Goal: Transaction & Acquisition: Book appointment/travel/reservation

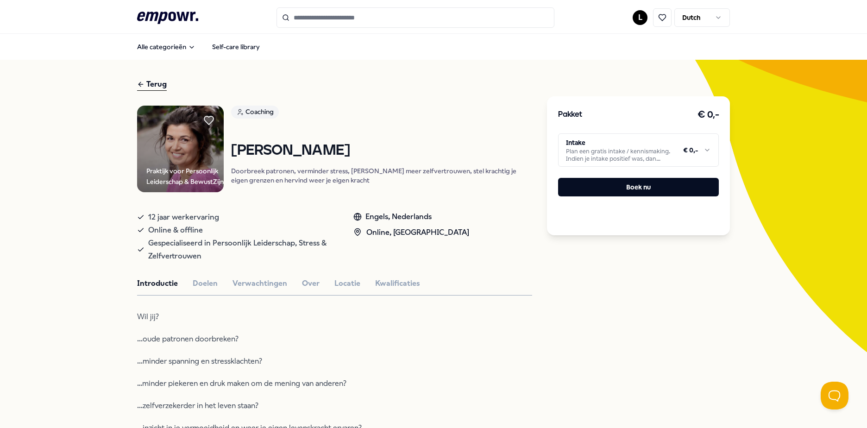
scroll to position [1297, 0]
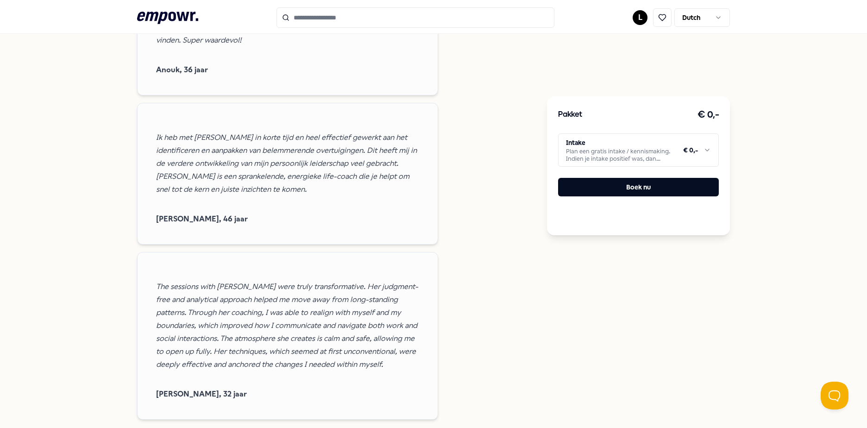
click at [476, 231] on div "Beoordelingen [PERSON_NAME] exceeded all my expectations! She has a positive ap…" at bounding box center [334, 64] width 395 height 711
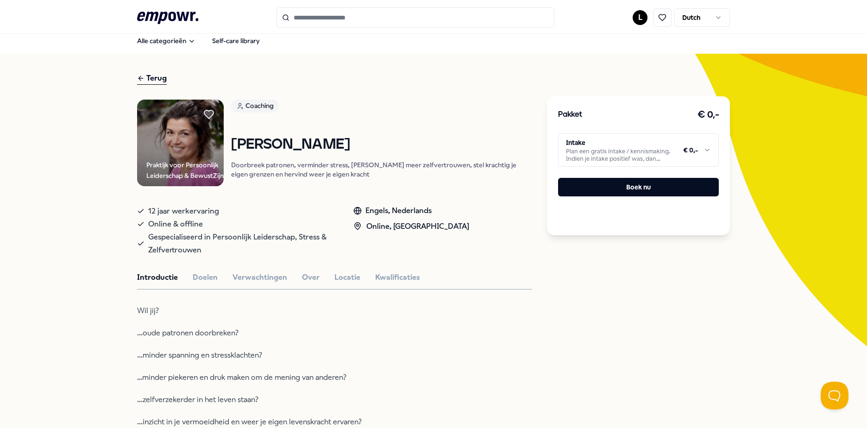
scroll to position [0, 0]
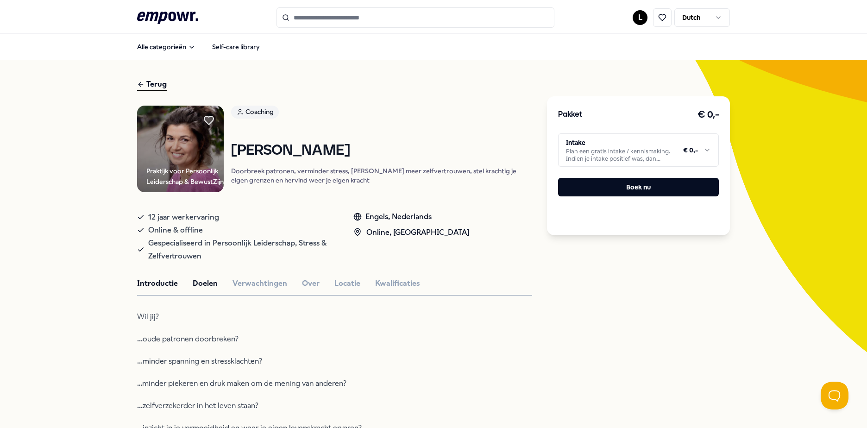
click at [209, 290] on button "Doelen" at bounding box center [205, 284] width 25 height 12
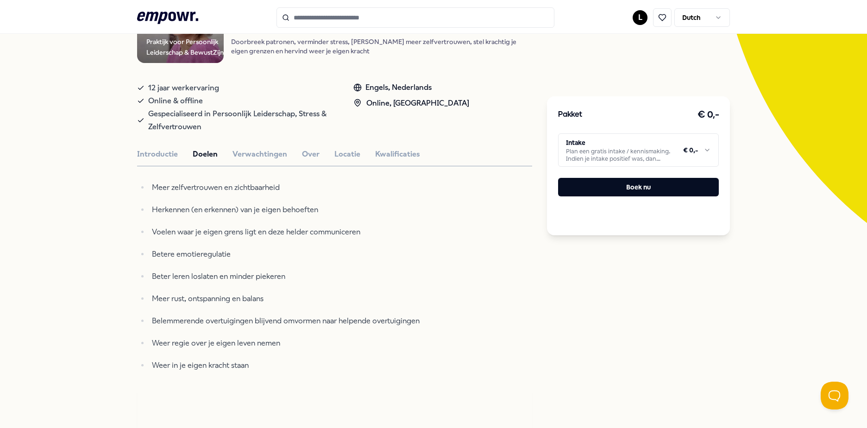
scroll to position [185, 0]
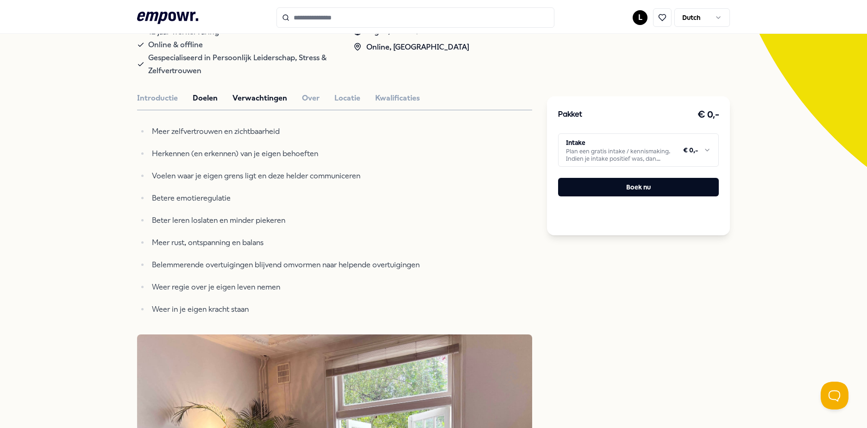
click at [263, 104] on button "Verwachtingen" at bounding box center [260, 98] width 55 height 12
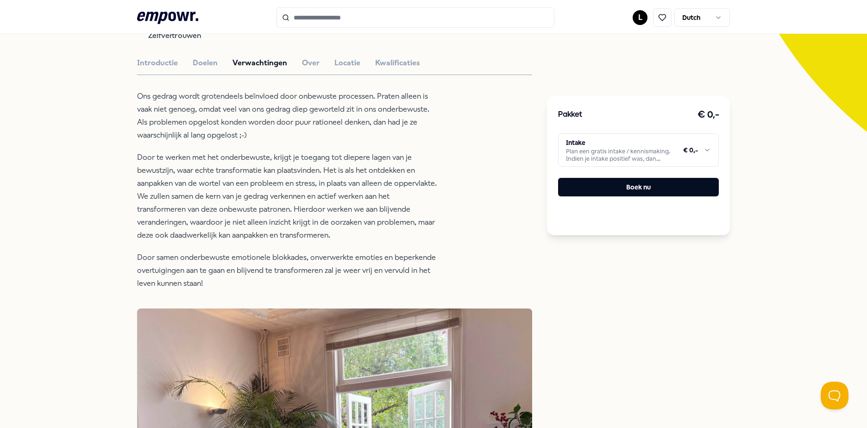
scroll to position [139, 0]
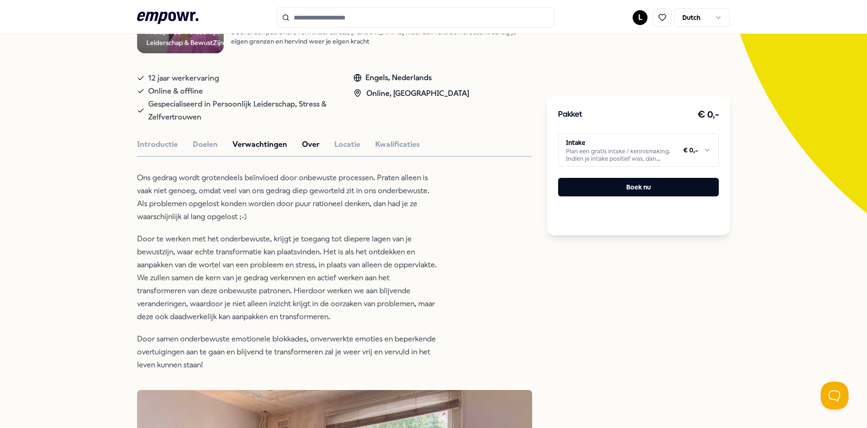
click at [303, 148] on button "Over" at bounding box center [311, 145] width 18 height 12
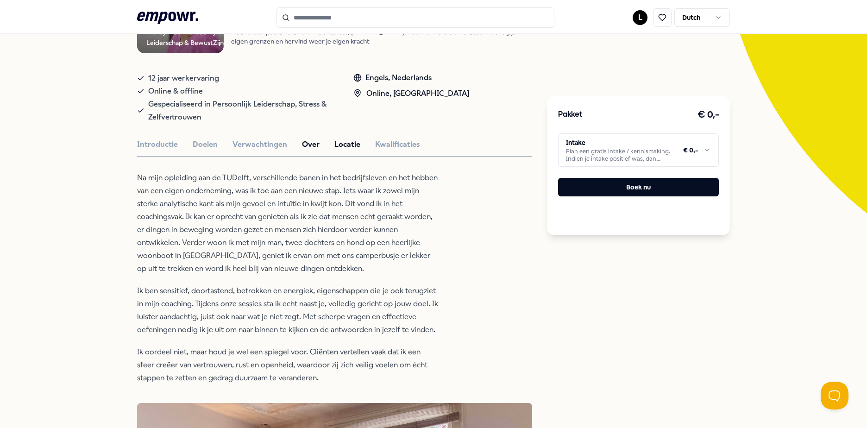
click at [336, 147] on button "Locatie" at bounding box center [348, 145] width 26 height 12
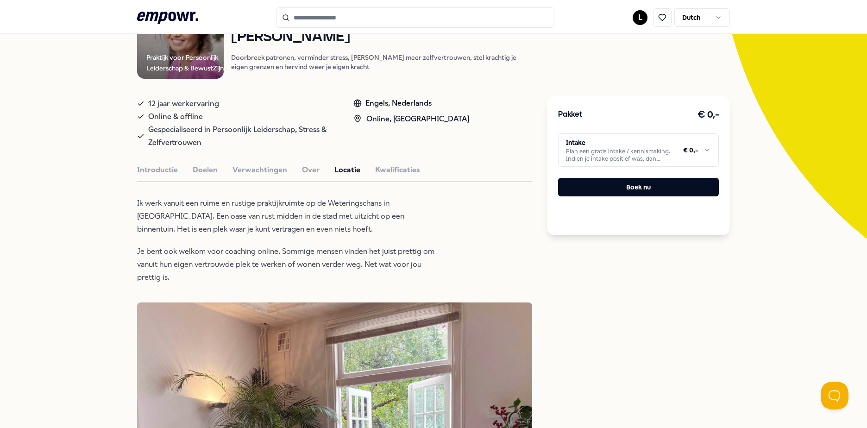
scroll to position [93, 0]
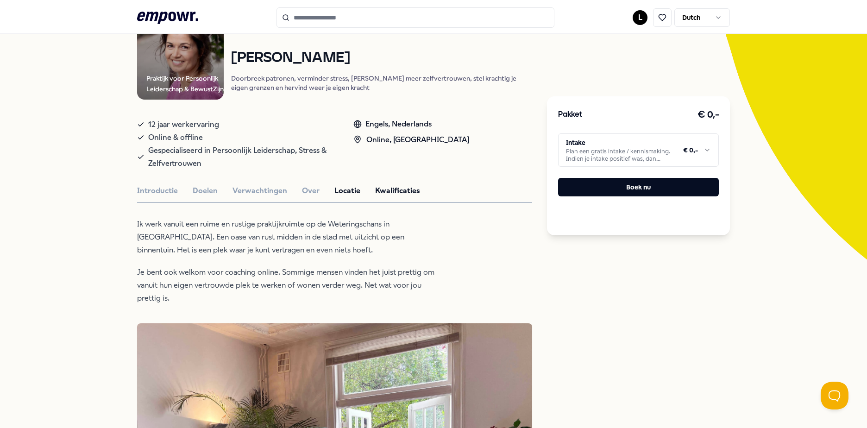
click at [402, 197] on button "Kwalificaties" at bounding box center [397, 191] width 45 height 12
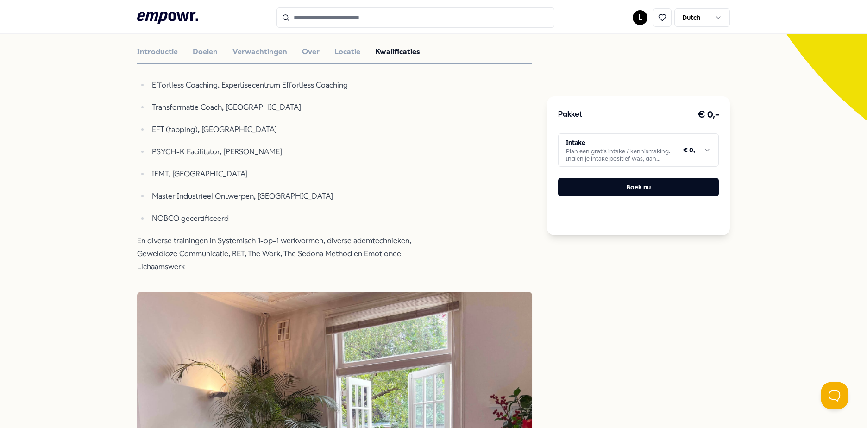
scroll to position [46, 0]
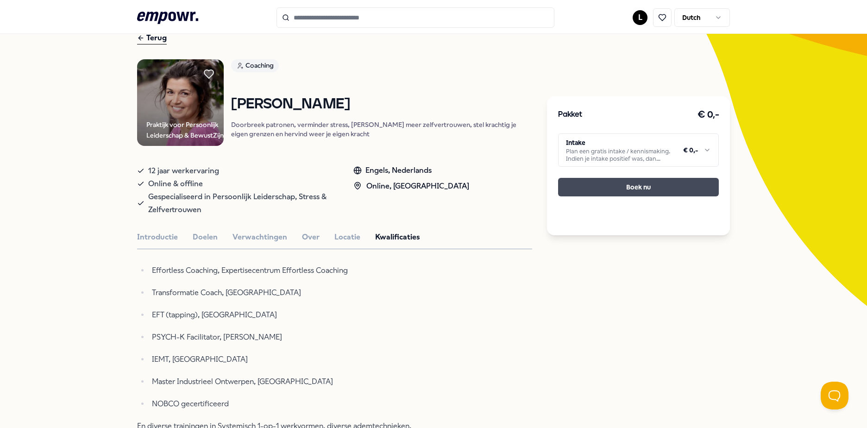
click at [592, 188] on button "Boek nu" at bounding box center [638, 187] width 161 height 19
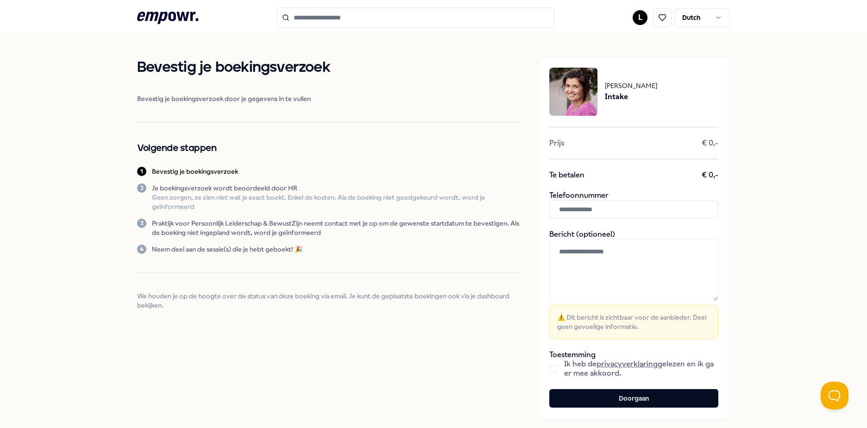
click at [616, 212] on input "text" at bounding box center [634, 209] width 169 height 19
type input "**********"
click at [552, 370] on button "button" at bounding box center [553, 368] width 7 height 7
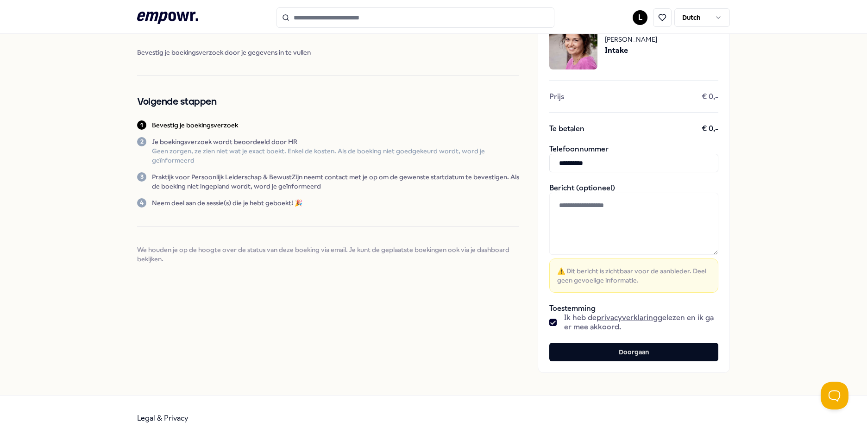
click at [625, 205] on textarea at bounding box center [634, 224] width 169 height 62
click at [595, 357] on button "Doorgaan" at bounding box center [634, 352] width 169 height 19
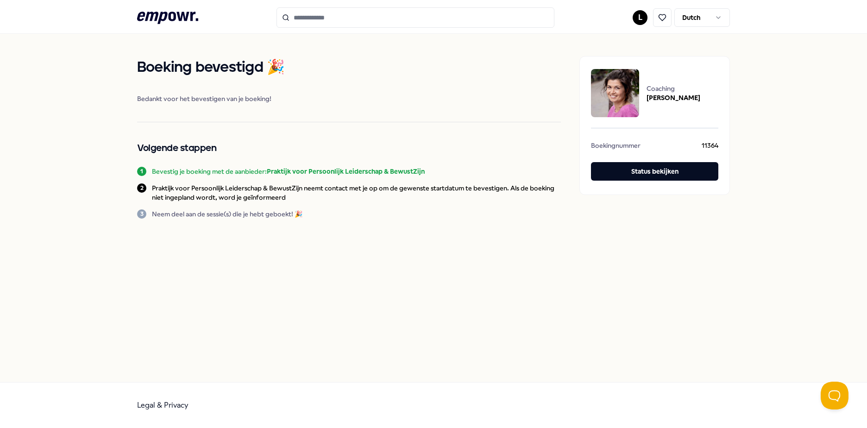
click at [309, 174] on b "Praktijk voor Persoonlijk Leiderschap & BewustZijn" at bounding box center [346, 171] width 158 height 7
click at [173, 12] on icon at bounding box center [167, 18] width 61 height 12
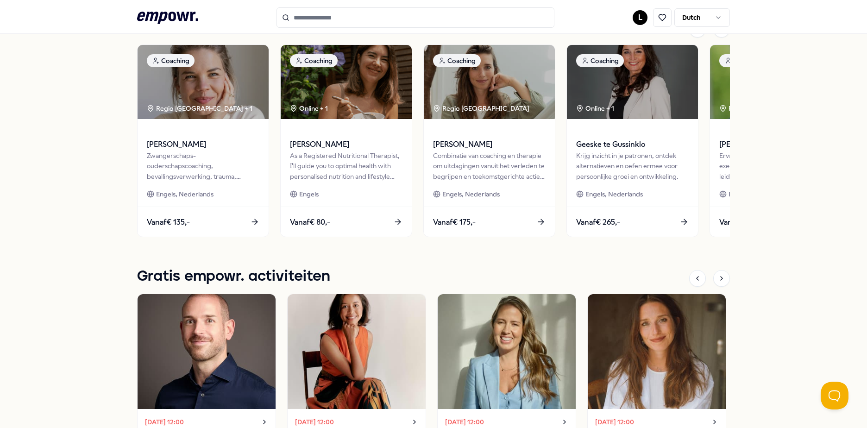
scroll to position [371, 0]
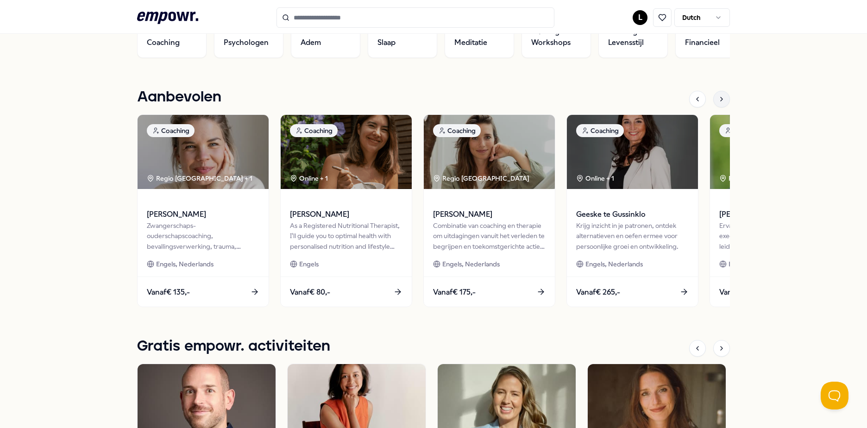
click at [718, 96] on icon at bounding box center [721, 98] width 7 height 7
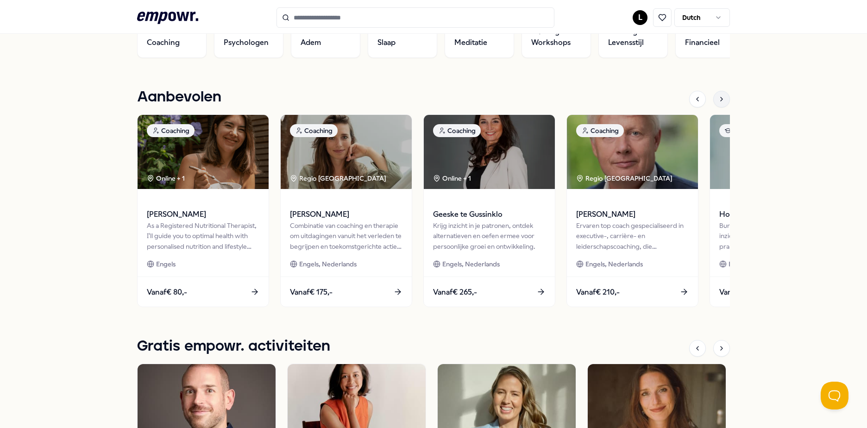
click at [718, 96] on icon at bounding box center [721, 98] width 7 height 7
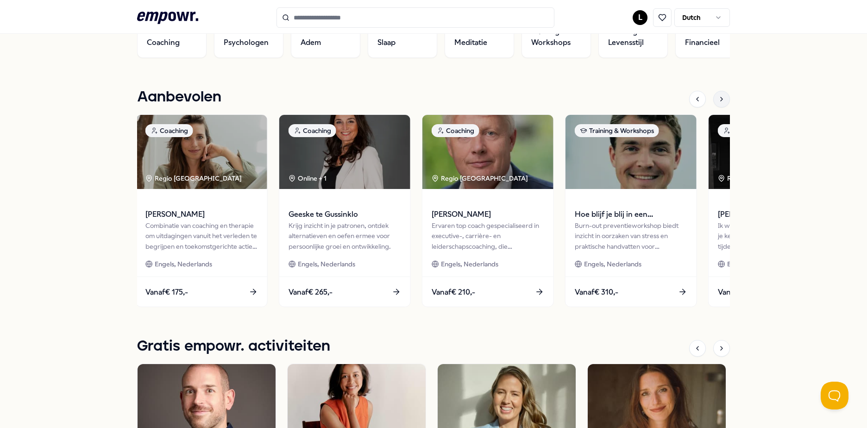
click at [718, 96] on icon at bounding box center [721, 98] width 7 height 7
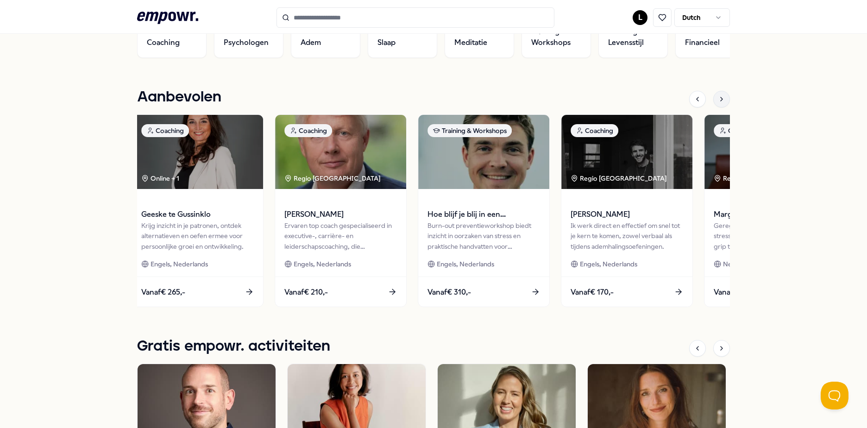
click at [718, 96] on icon at bounding box center [721, 98] width 7 height 7
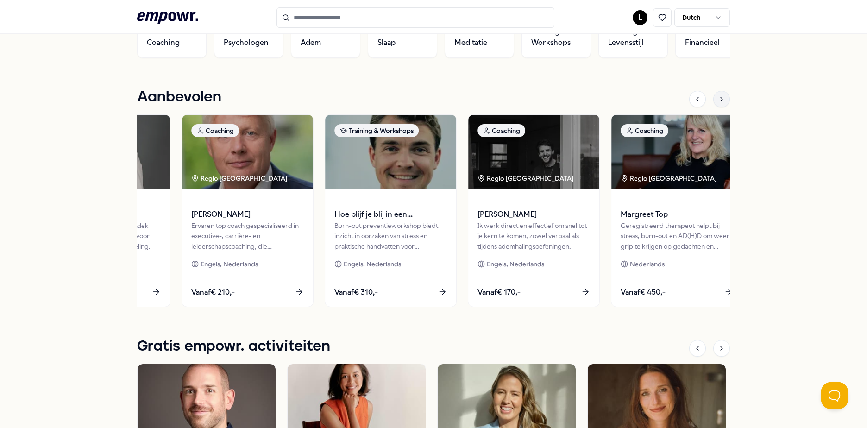
click at [718, 96] on icon at bounding box center [721, 98] width 7 height 7
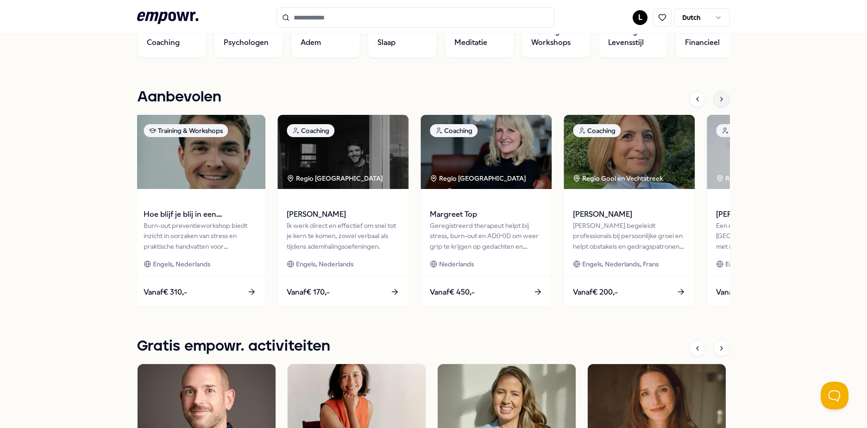
click at [718, 96] on icon at bounding box center [721, 98] width 7 height 7
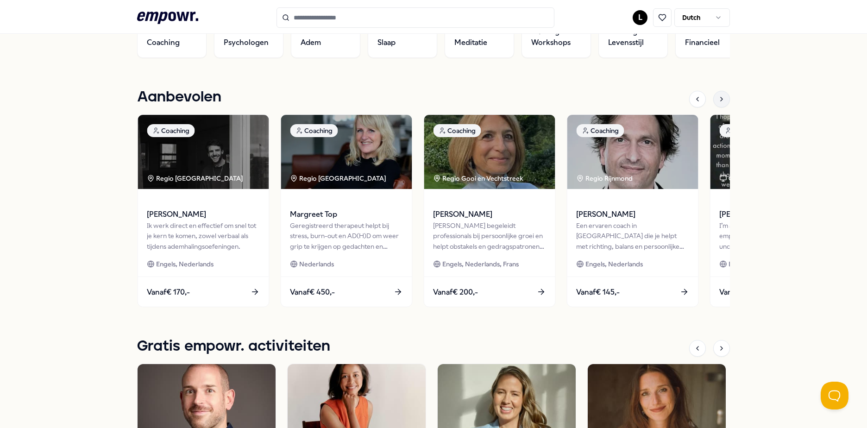
click at [718, 96] on icon at bounding box center [721, 98] width 7 height 7
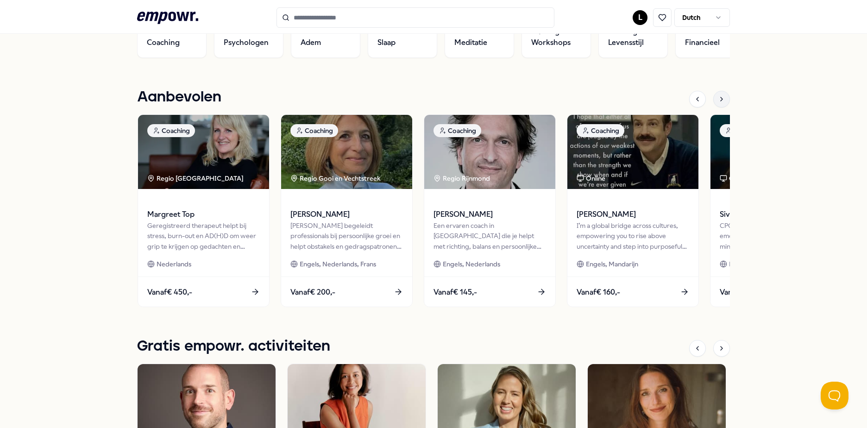
click at [718, 96] on icon at bounding box center [721, 98] width 7 height 7
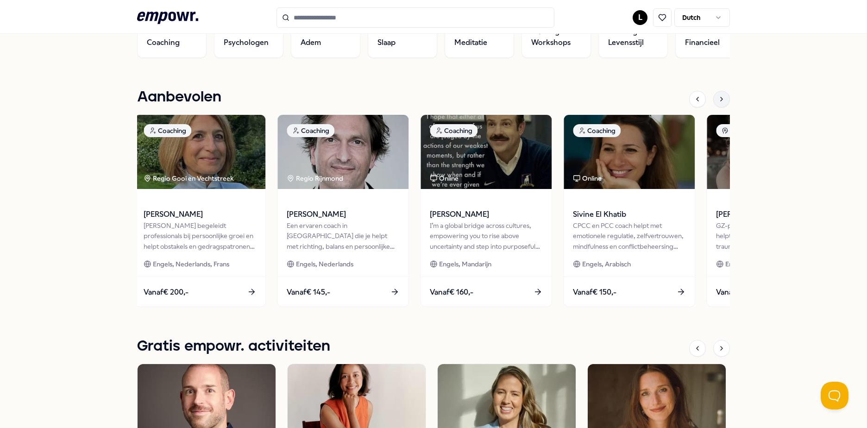
click at [718, 96] on icon at bounding box center [721, 98] width 7 height 7
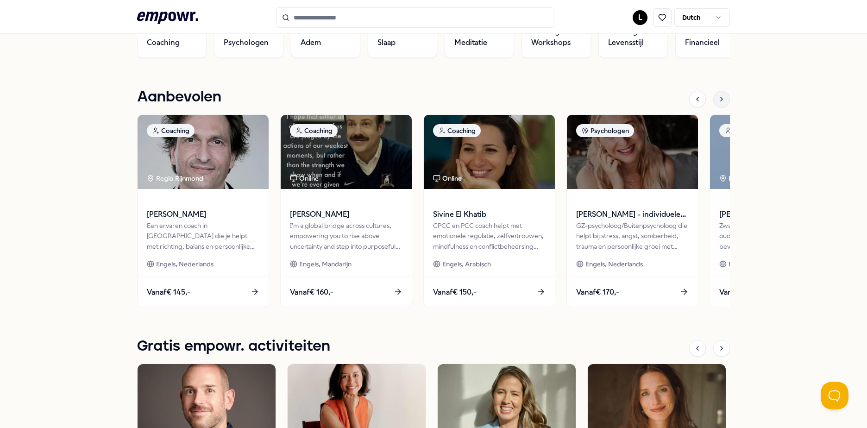
click at [718, 96] on icon at bounding box center [721, 98] width 7 height 7
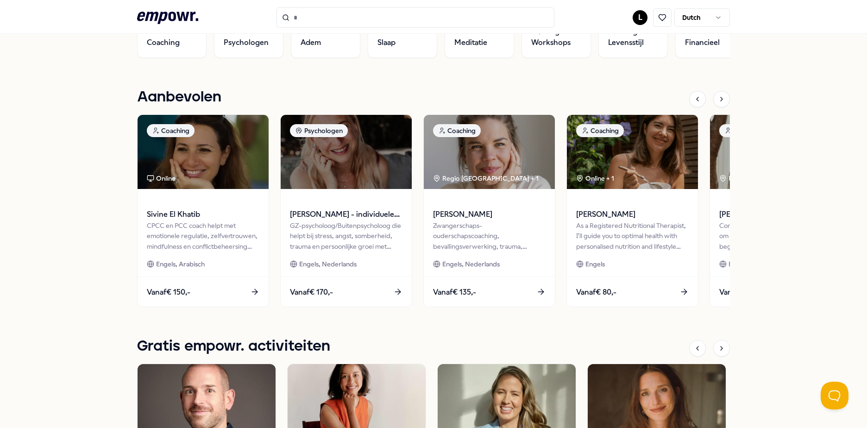
click at [806, 232] on div "MediaMarkt HQ Jouw welzijn is voor ons belangrijk! Daarom zijn we blij jou te k…" at bounding box center [433, 246] width 867 height 1114
click at [720, 100] on icon at bounding box center [721, 98] width 7 height 7
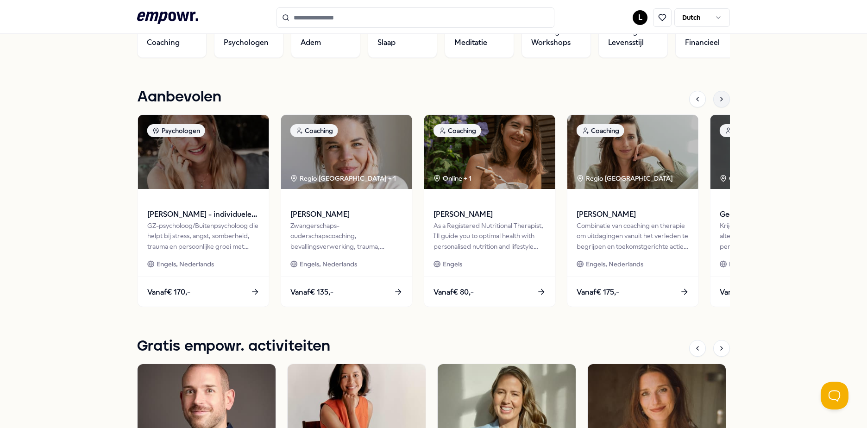
click at [720, 100] on icon at bounding box center [721, 98] width 7 height 7
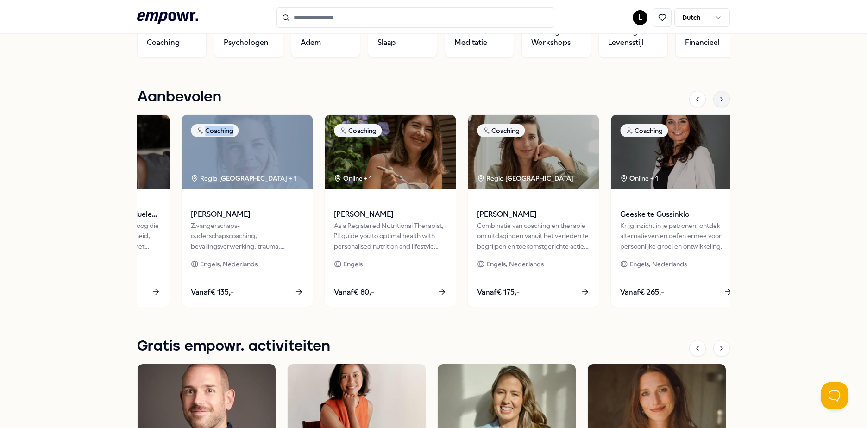
click at [720, 100] on icon at bounding box center [721, 98] width 7 height 7
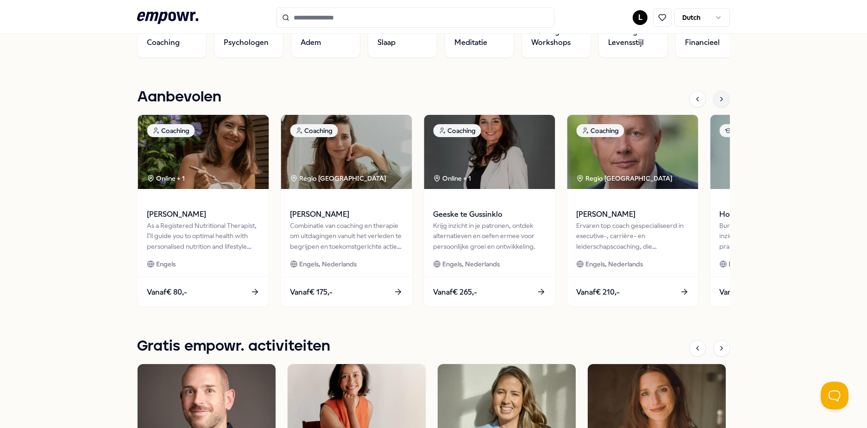
click at [720, 100] on icon at bounding box center [721, 98] width 7 height 7
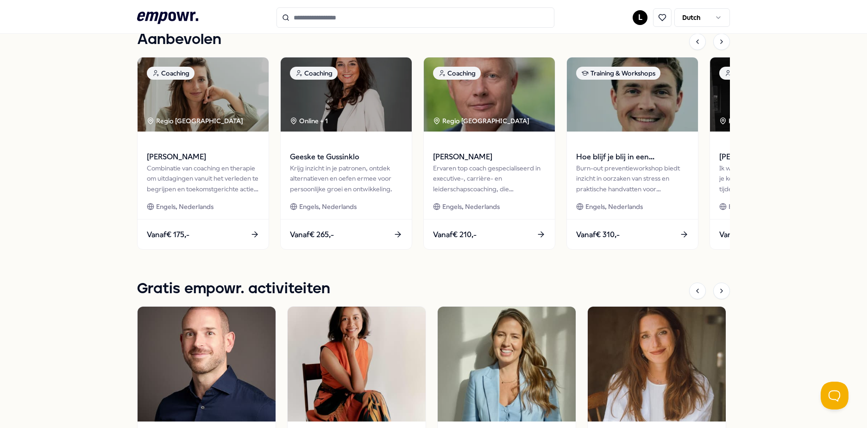
scroll to position [281, 0]
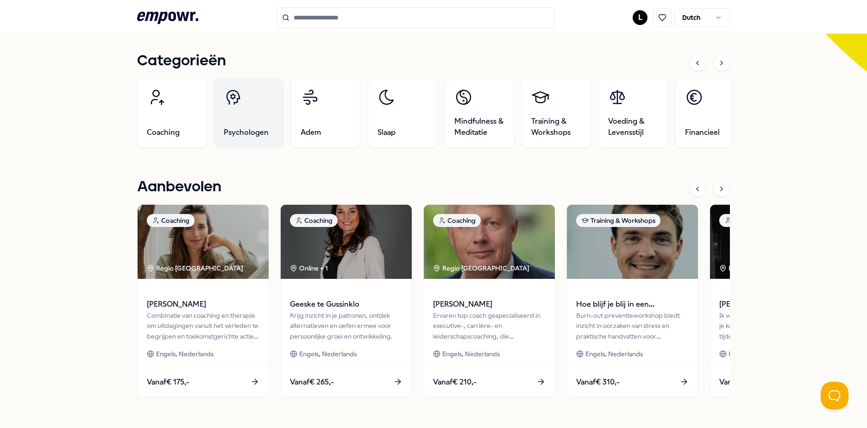
click at [258, 121] on link "Psychologen" at bounding box center [249, 113] width 70 height 70
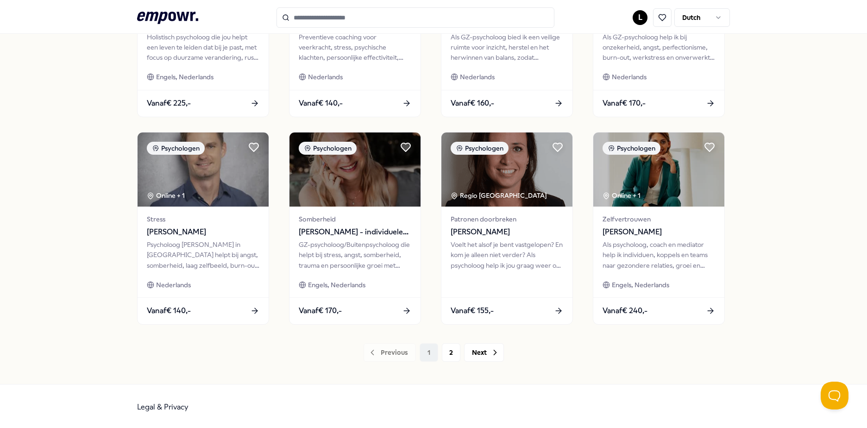
scroll to position [401, 0]
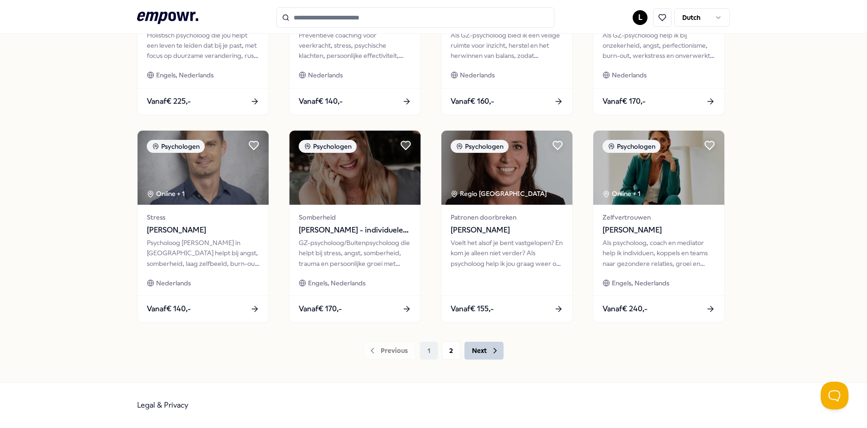
click at [491, 348] on icon at bounding box center [495, 350] width 9 height 9
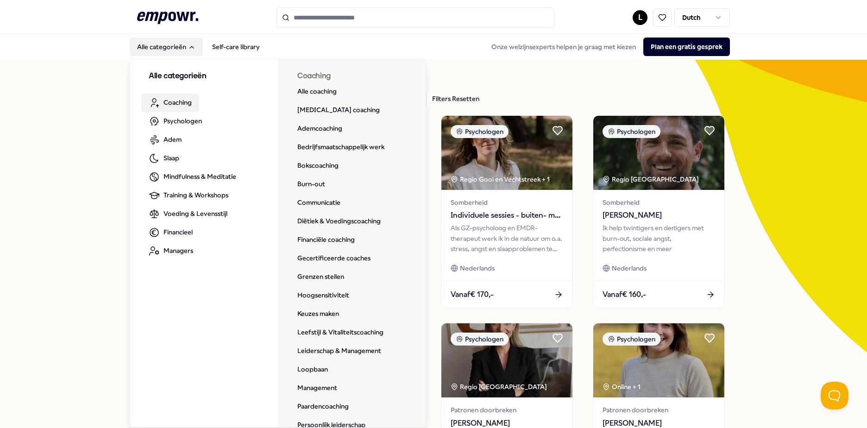
click at [164, 102] on span "Coaching" at bounding box center [178, 102] width 28 height 10
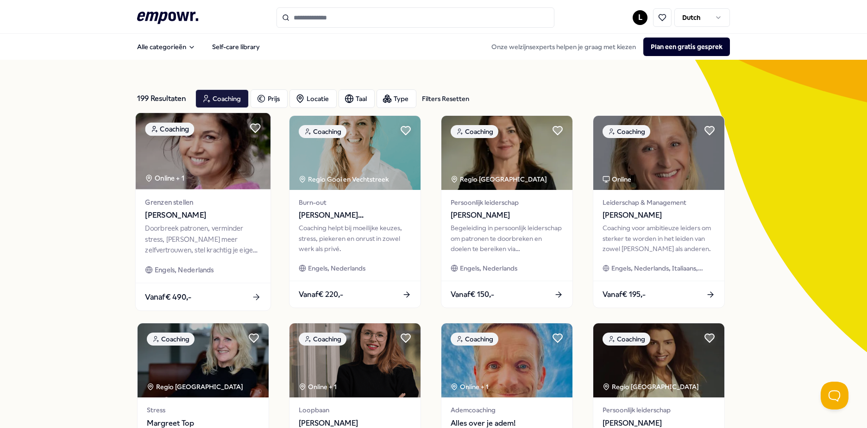
click at [220, 183] on img at bounding box center [203, 151] width 135 height 76
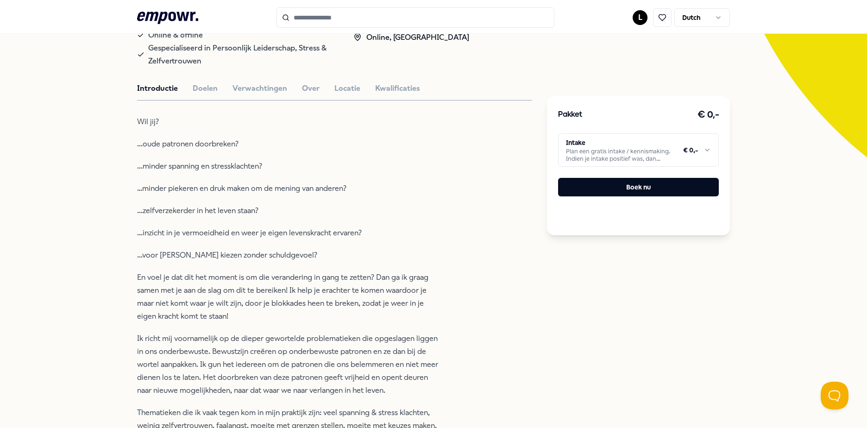
scroll to position [232, 0]
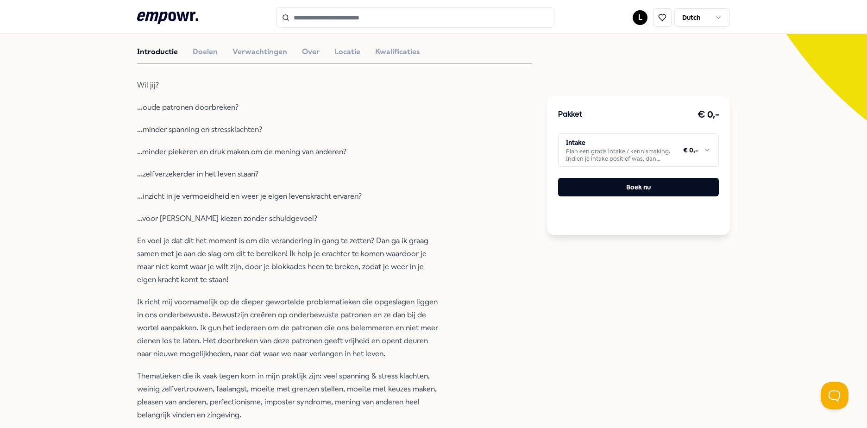
click at [202, 55] on button "Doelen" at bounding box center [205, 52] width 25 height 12
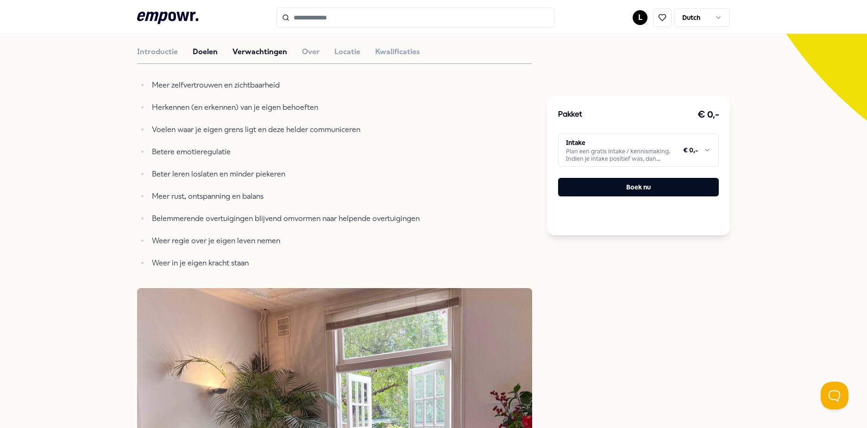
click at [256, 54] on button "Verwachtingen" at bounding box center [260, 52] width 55 height 12
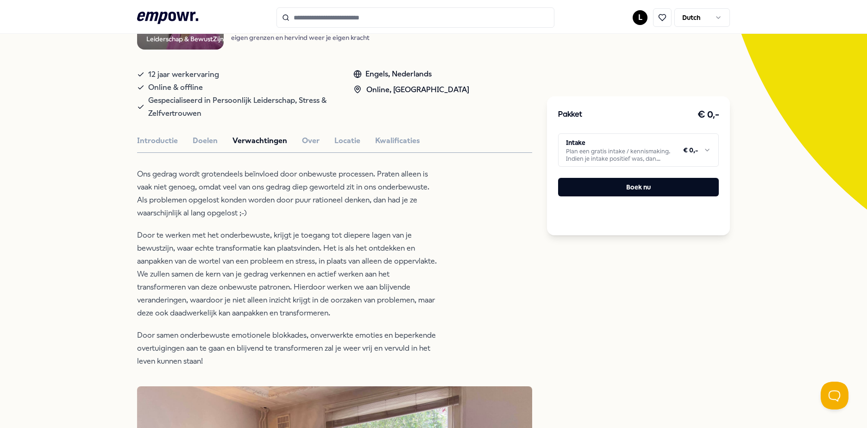
scroll to position [139, 0]
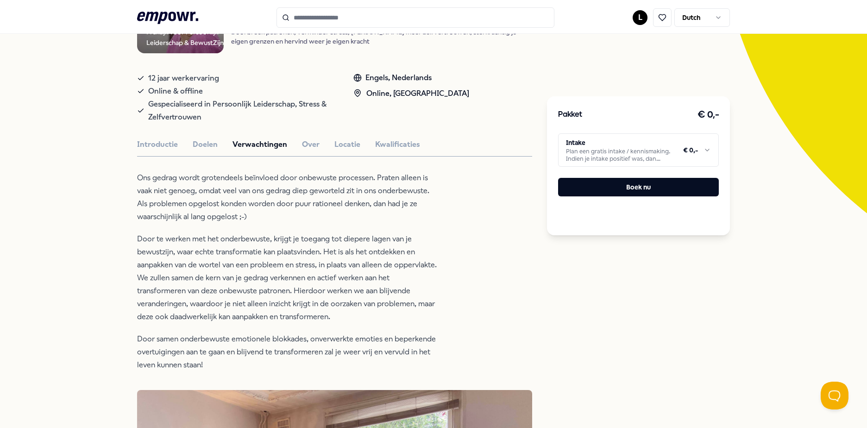
click at [370, 223] on p "Ons gedrag wordt grotendeels beïnvloed door onbewuste processen. Praten alleen …" at bounding box center [287, 197] width 301 height 52
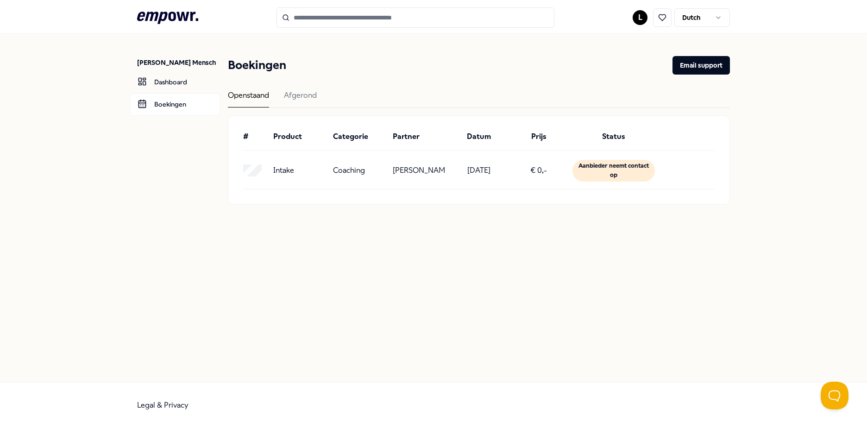
click at [392, 171] on div "Intake Coaching Astrid van Spronsen 29-09-2025 € 0,- Aanbieder neemt contact op" at bounding box center [479, 171] width 472 height 22
click at [344, 171] on p "Coaching" at bounding box center [349, 171] width 32 height 12
